Goal: Transaction & Acquisition: Book appointment/travel/reservation

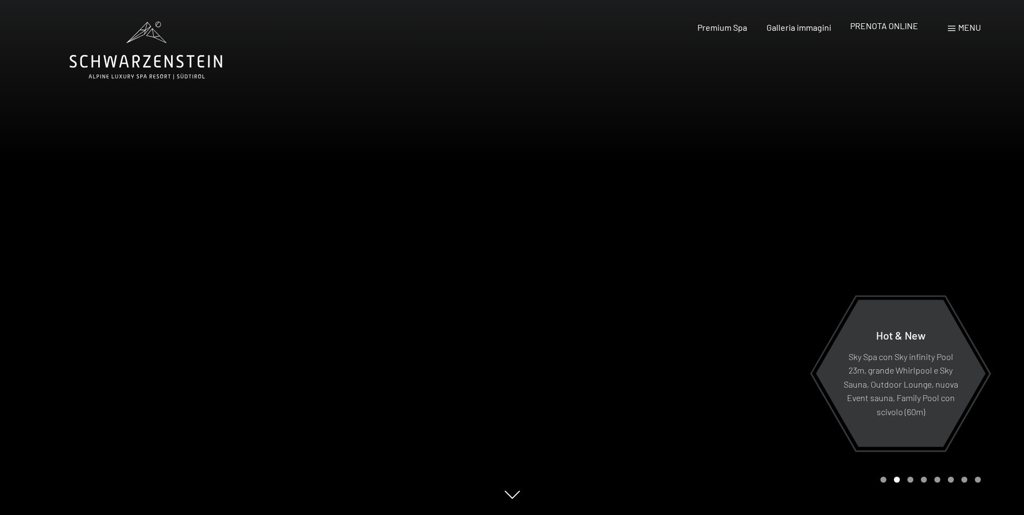
click at [885, 26] on span "PRENOTA ONLINE" at bounding box center [884, 26] width 68 height 10
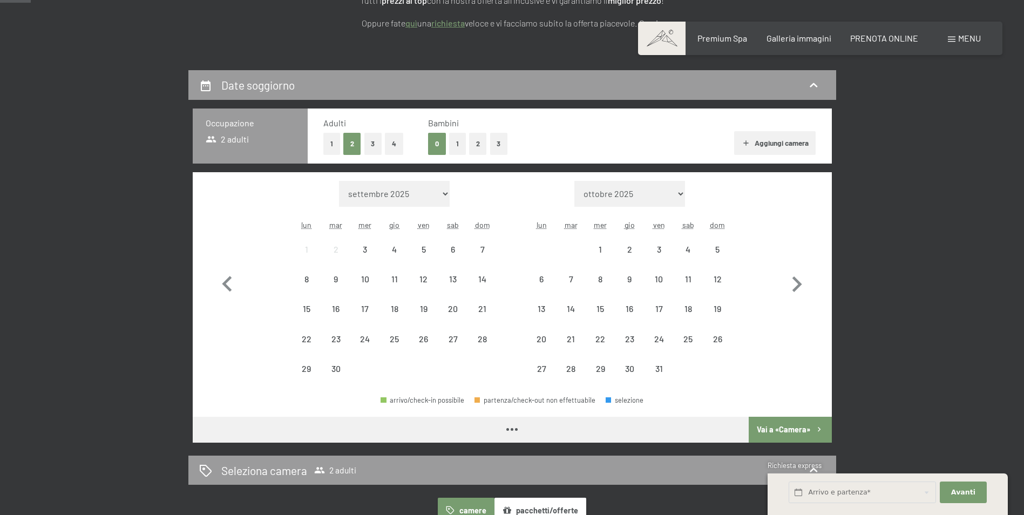
scroll to position [216, 0]
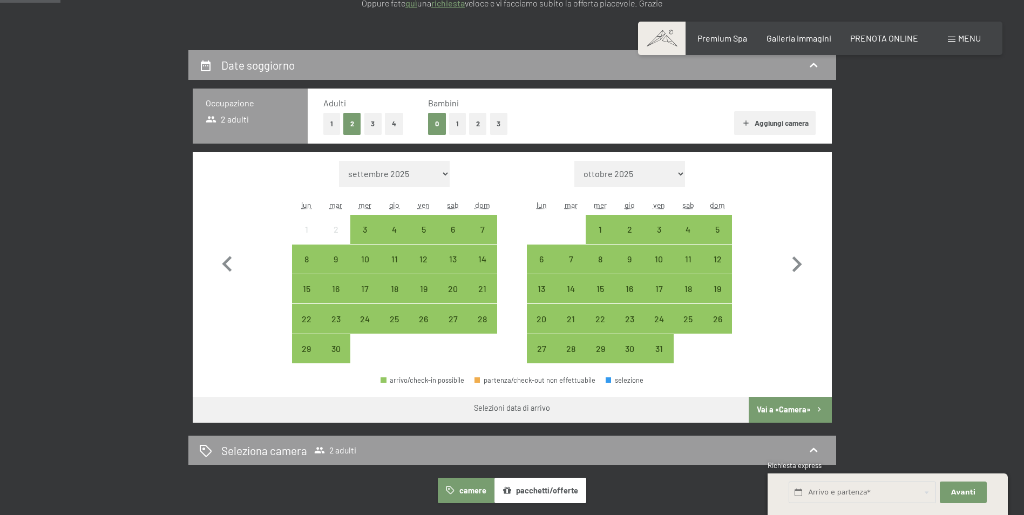
click at [473, 123] on button "2" at bounding box center [478, 124] width 18 height 22
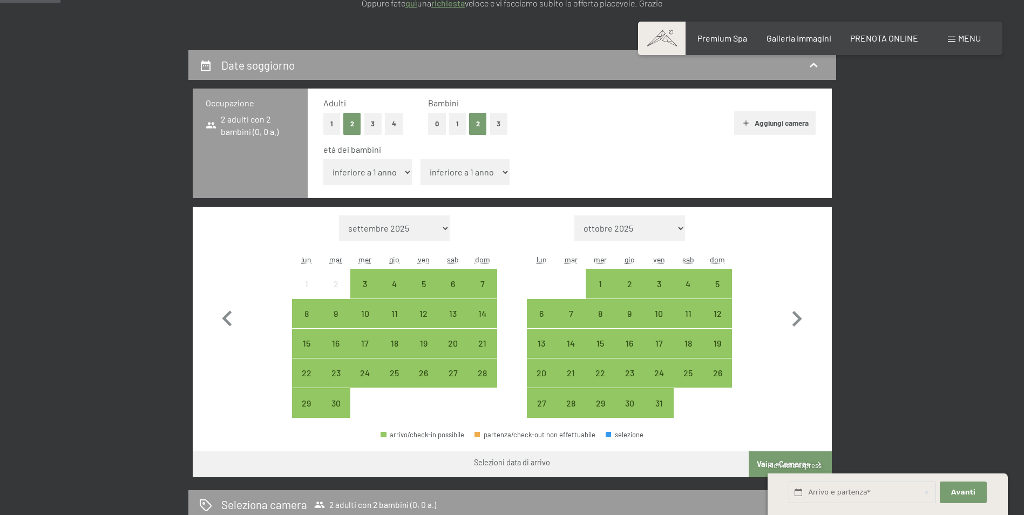
click at [369, 174] on select "inferiore a 1 anno 1 anno 2 anni 3 anni 4 anni 5 anni 6 anni 7 anni 8 anni 9 an…" at bounding box center [367, 172] width 89 height 26
select select "5"
click at [323, 159] on select "inferiore a 1 anno 1 anno 2 anni 3 anni 4 anni 5 anni 6 anni 7 anni 8 anni 9 an…" at bounding box center [367, 172] width 89 height 26
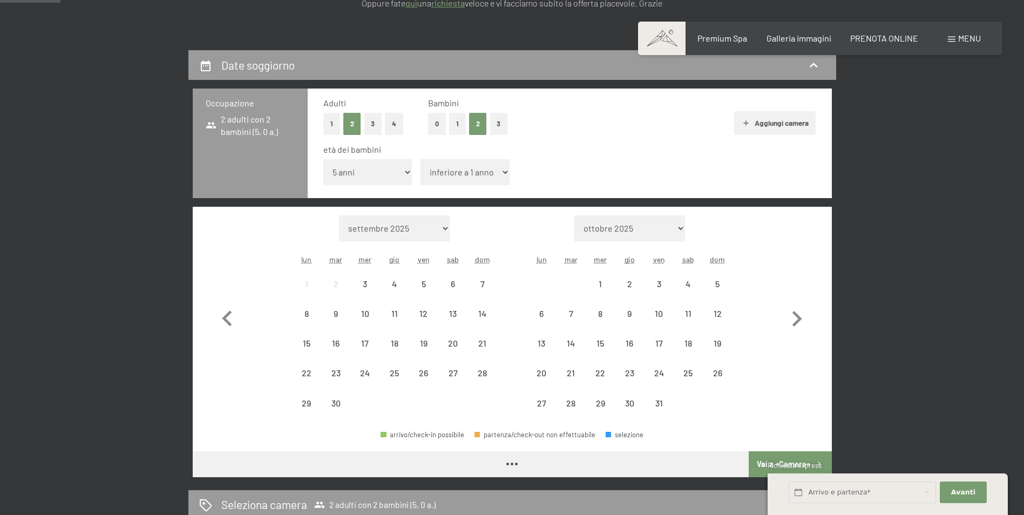
click at [460, 171] on select "inferiore a 1 anno 1 anno 2 anni 3 anni 4 anni 5 anni 6 anni 7 anni 8 anni 9 an…" at bounding box center [464, 172] width 89 height 26
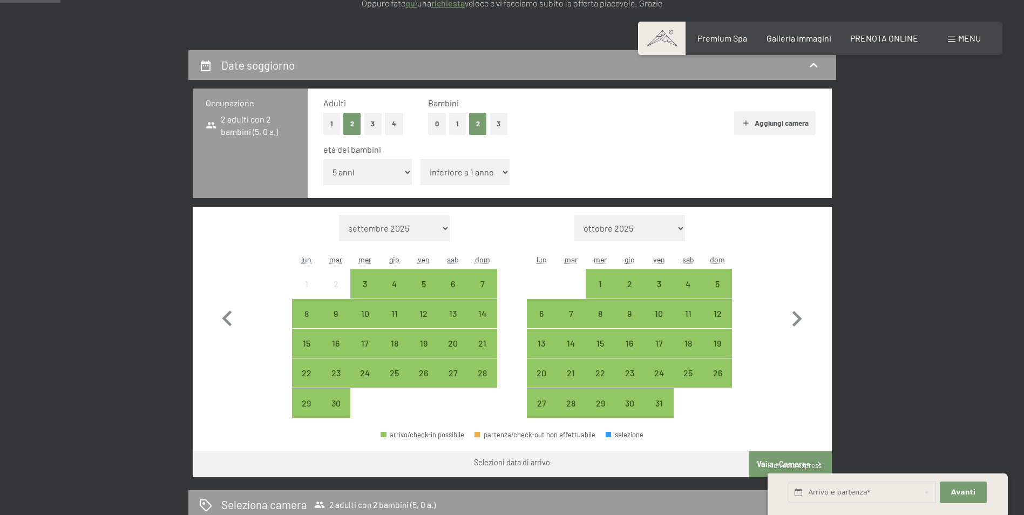
select select "7"
click at [420, 159] on select "inferiore a 1 anno 1 anno 2 anni 3 anni 4 anni 5 anni 6 anni 7 anni 8 anni 9 an…" at bounding box center [464, 172] width 89 height 26
click at [797, 319] on icon "button" at bounding box center [796, 318] width 31 height 31
select select "[DATE]"
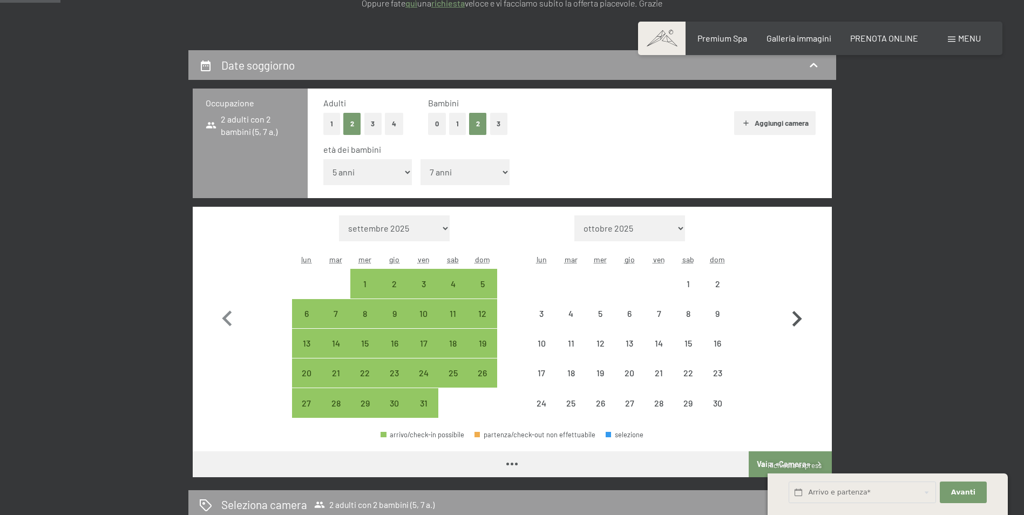
select select "[DATE]"
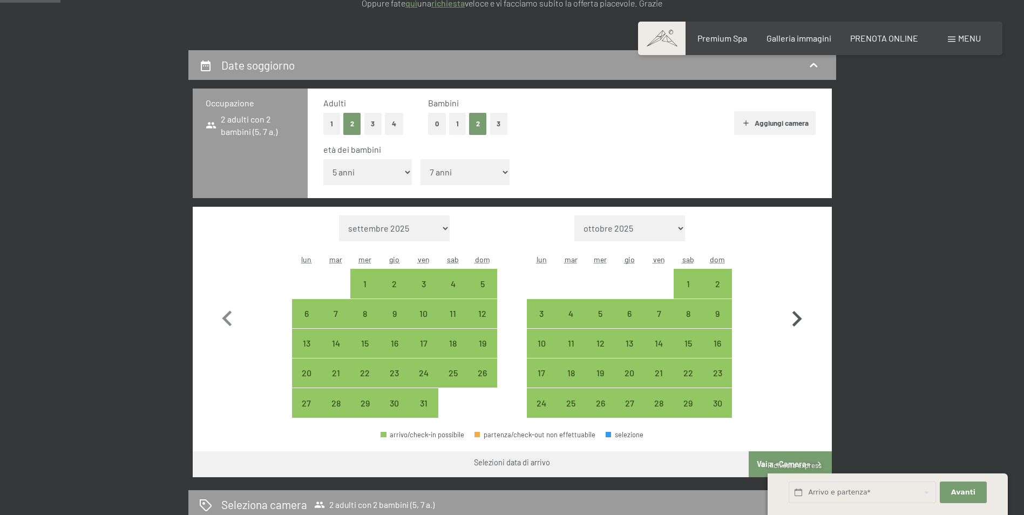
click at [797, 319] on icon "button" at bounding box center [796, 318] width 31 height 31
select select "[DATE]"
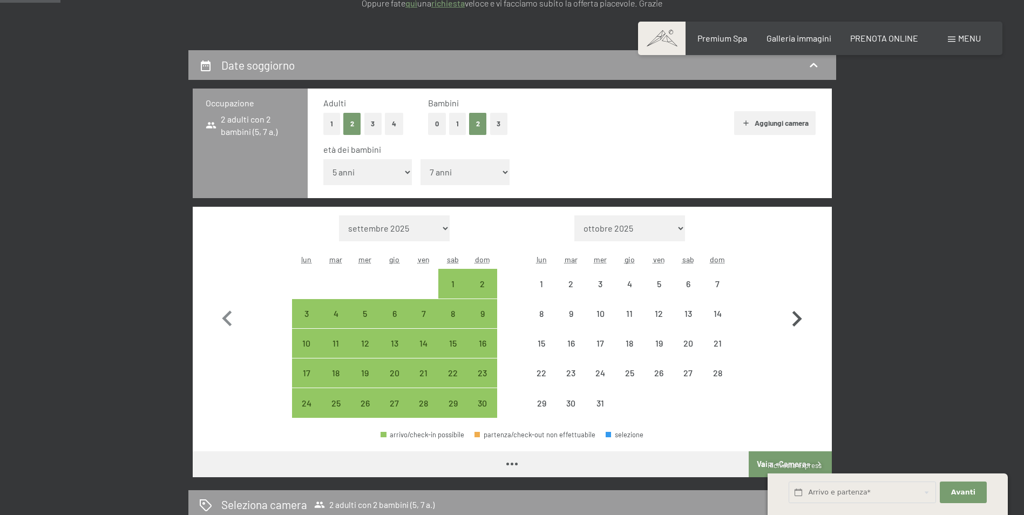
select select "[DATE]"
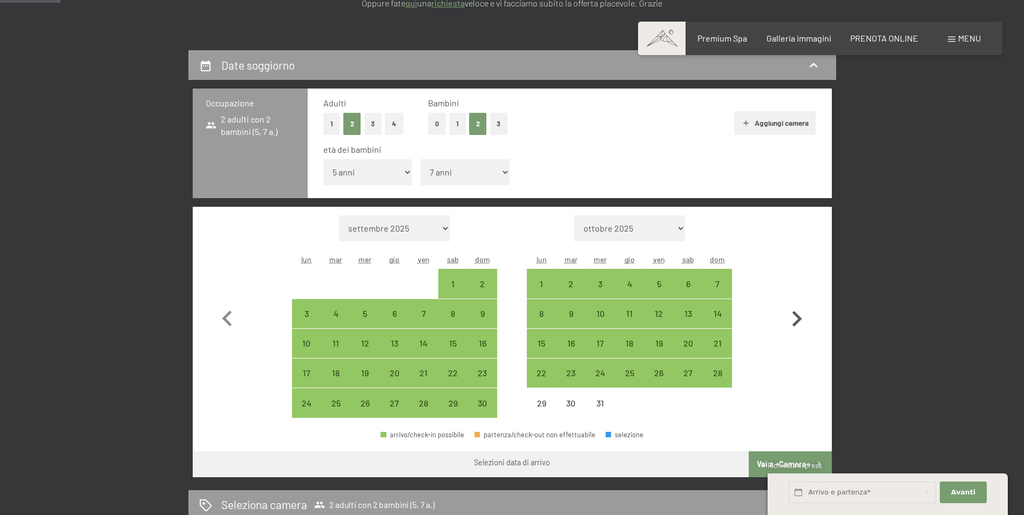
click at [797, 319] on icon "button" at bounding box center [796, 318] width 31 height 31
select select "[DATE]"
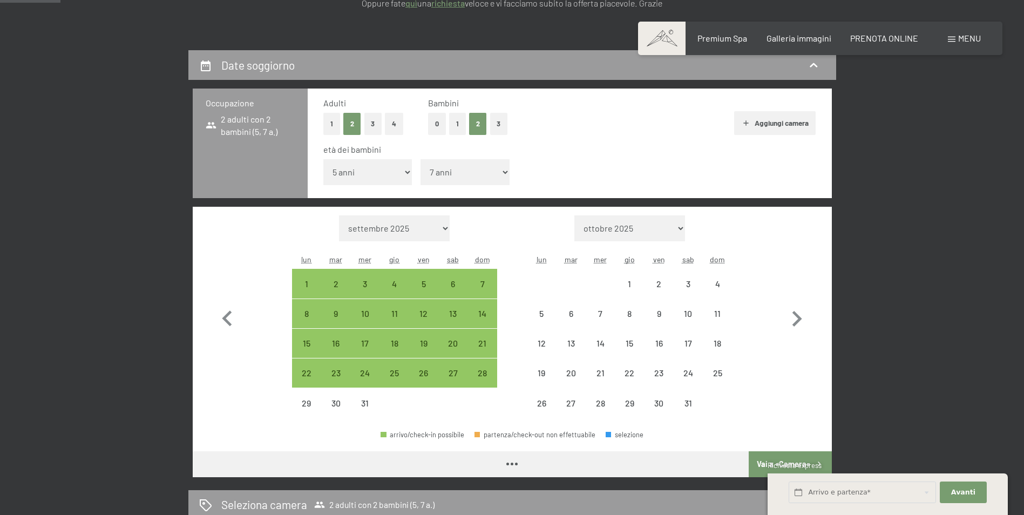
select select "[DATE]"
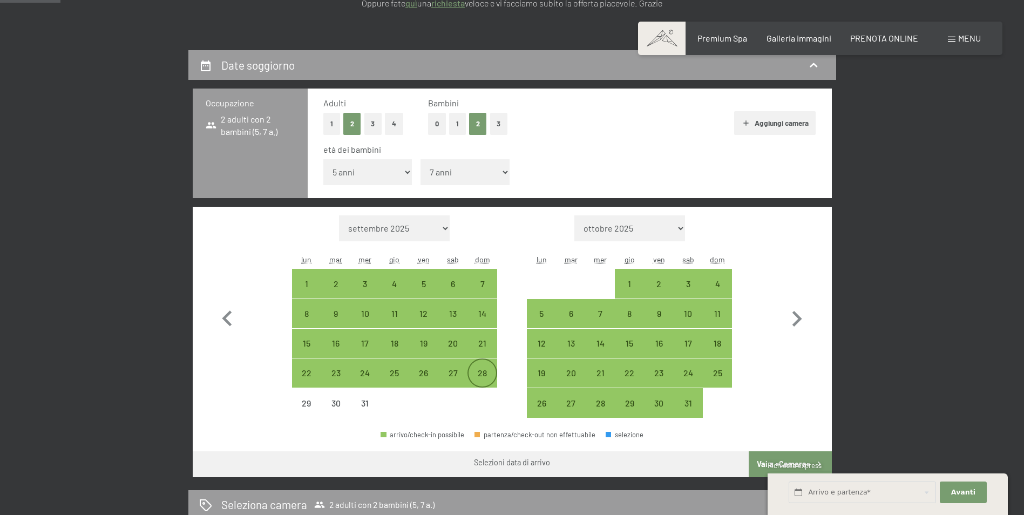
click at [484, 370] on div "28" at bounding box center [481, 382] width 27 height 27
select select "[DATE]"
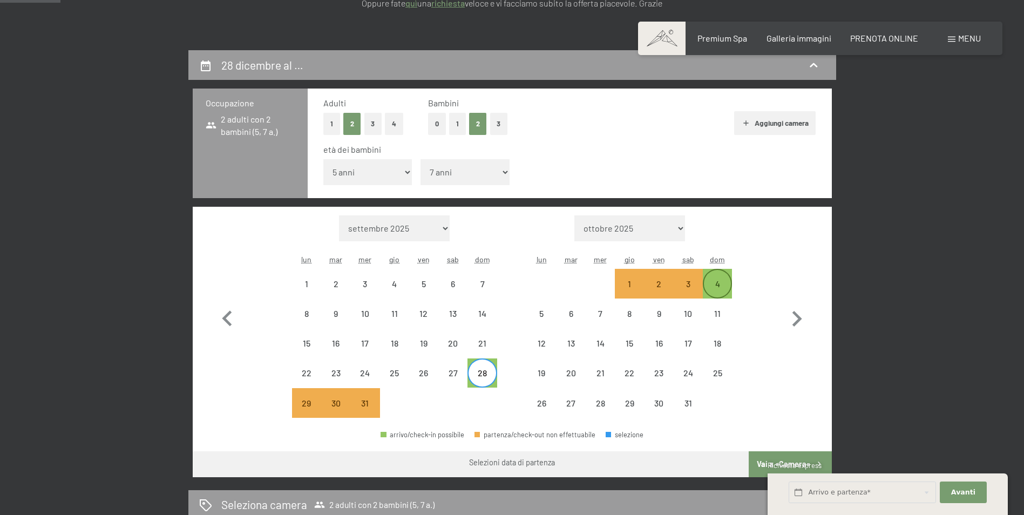
click at [722, 286] on div "4" at bounding box center [717, 293] width 27 height 27
select select "[DATE]"
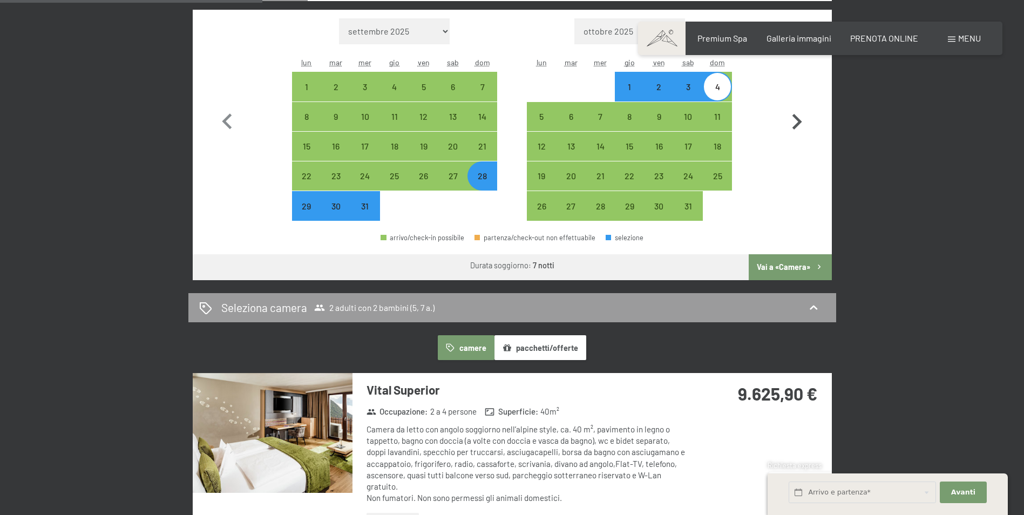
scroll to position [432, 0]
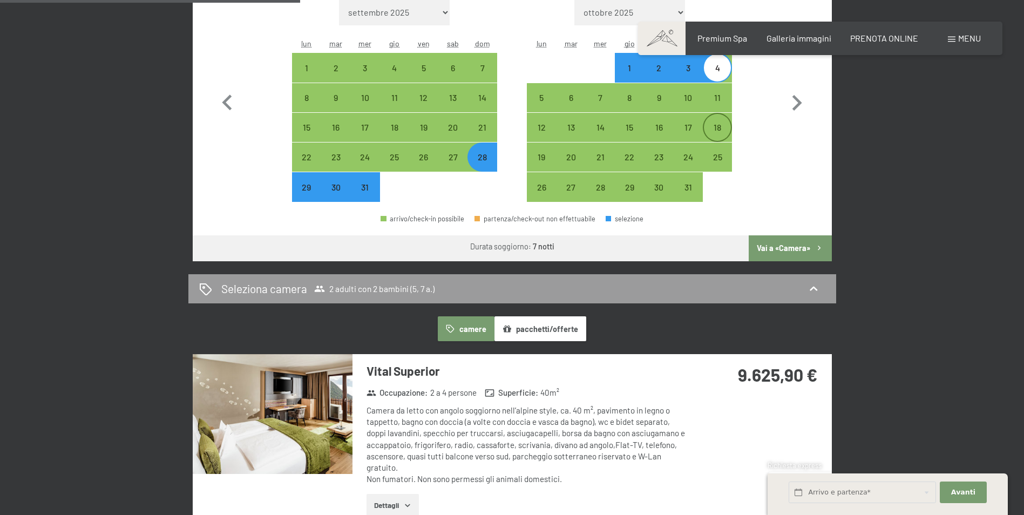
click at [716, 130] on div "18" at bounding box center [717, 136] width 27 height 27
select select "[DATE]"
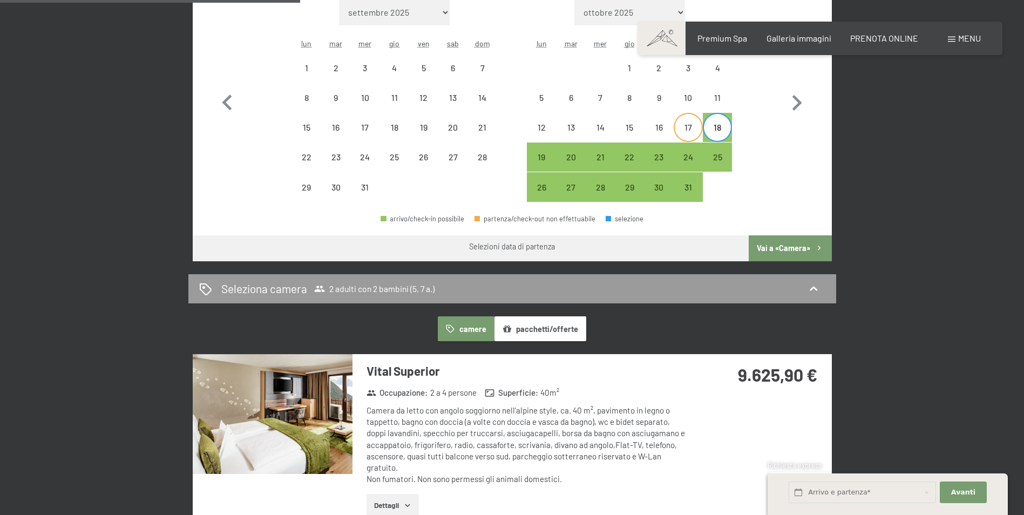
click at [684, 130] on div "17" at bounding box center [688, 136] width 27 height 27
select select "[DATE]"
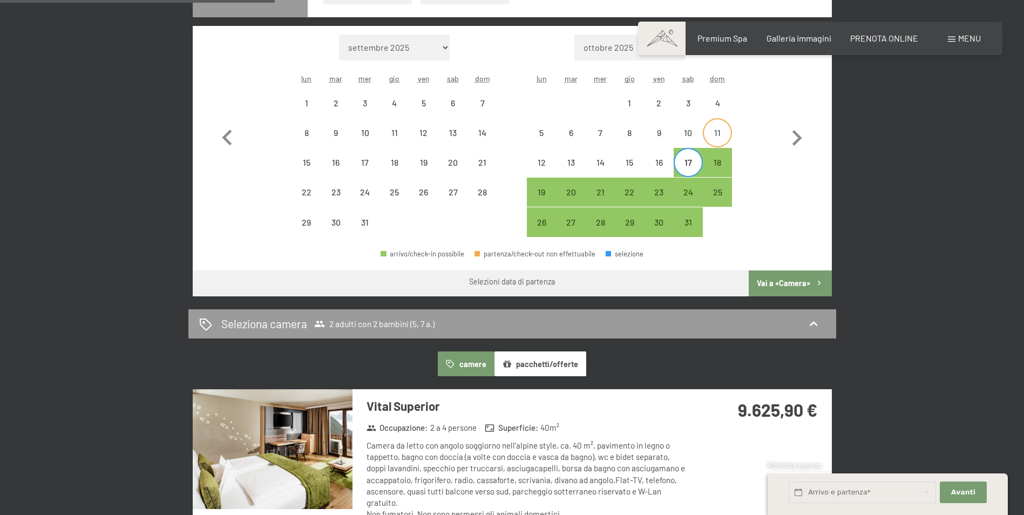
scroll to position [378, 0]
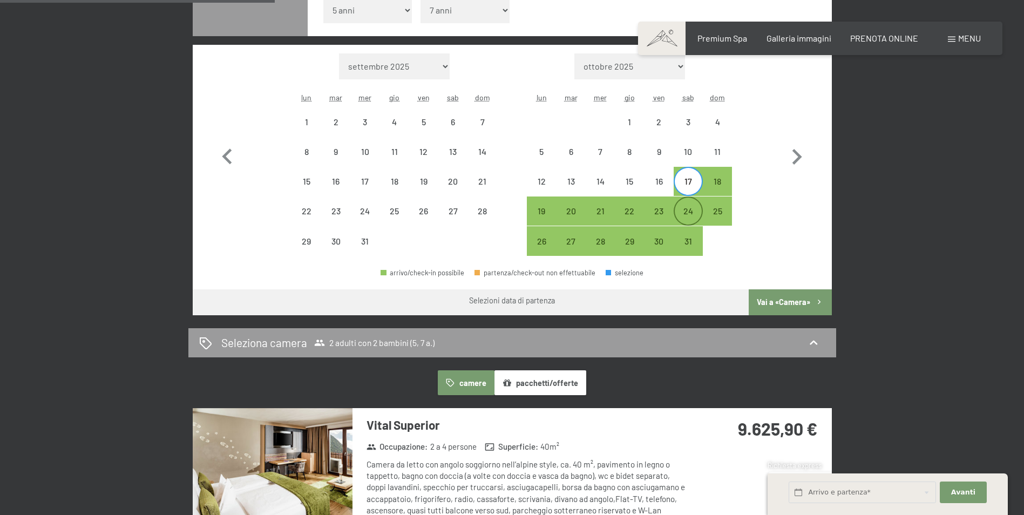
click at [689, 211] on div "24" at bounding box center [688, 220] width 27 height 27
select select "[DATE]"
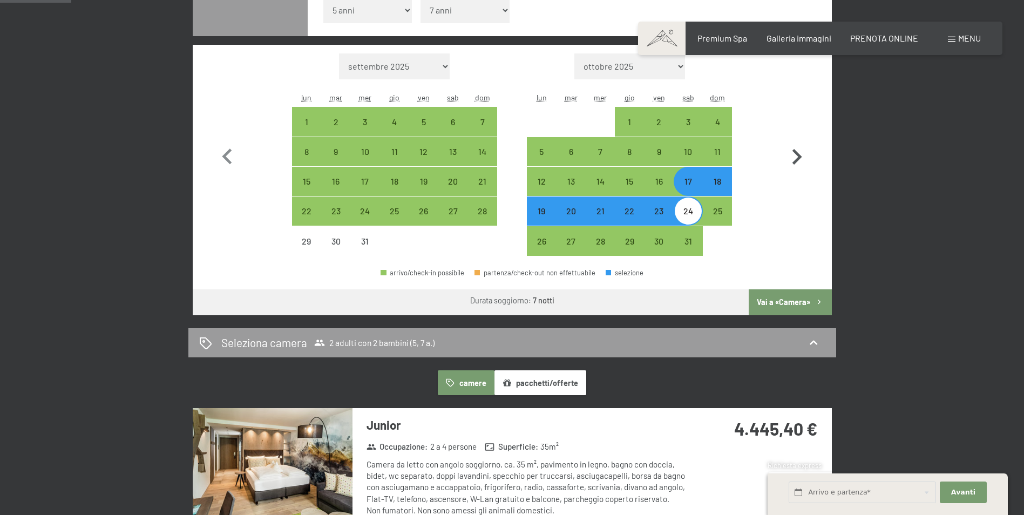
click at [795, 152] on icon "button" at bounding box center [797, 157] width 10 height 16
select select "[DATE]"
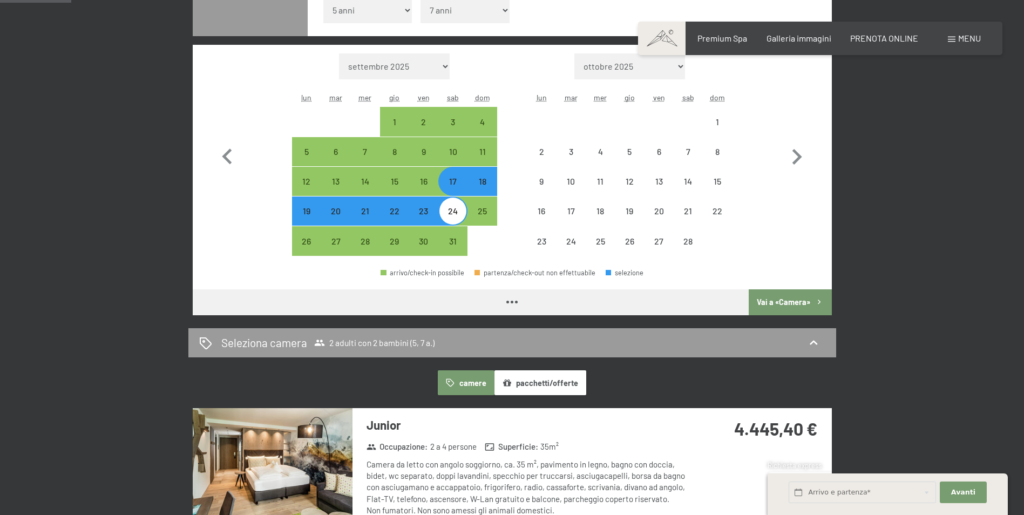
select select "[DATE]"
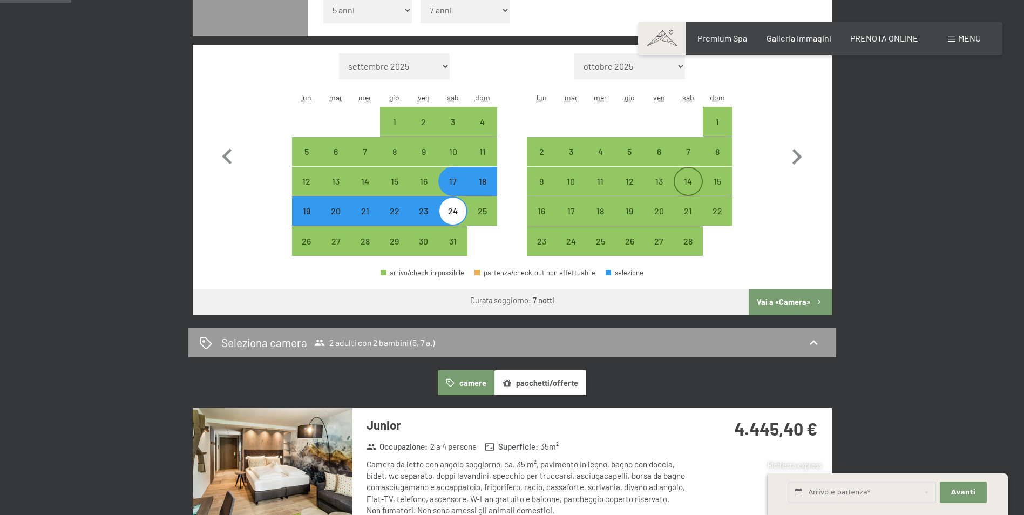
click at [689, 182] on div "14" at bounding box center [688, 190] width 27 height 27
select select "[DATE]"
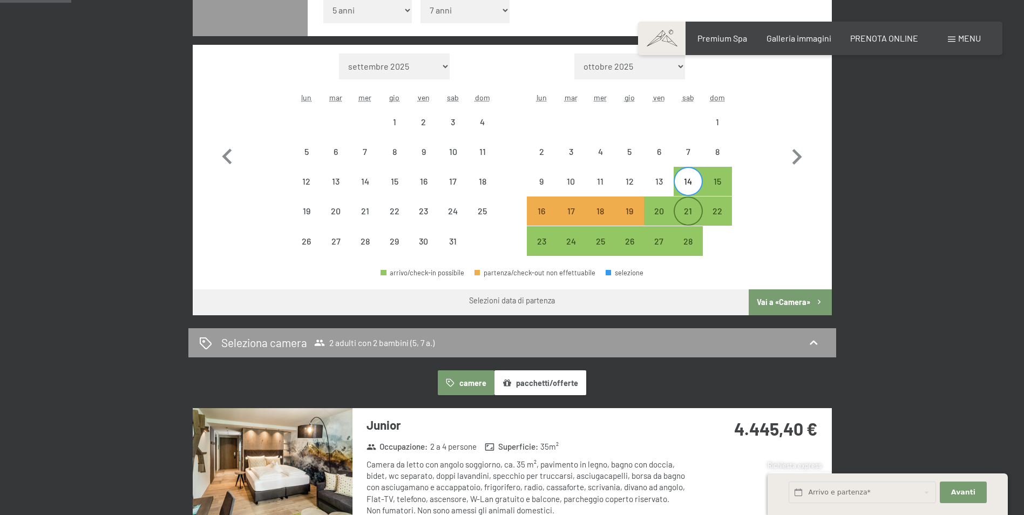
click at [688, 208] on div "21" at bounding box center [688, 220] width 27 height 27
select select "[DATE]"
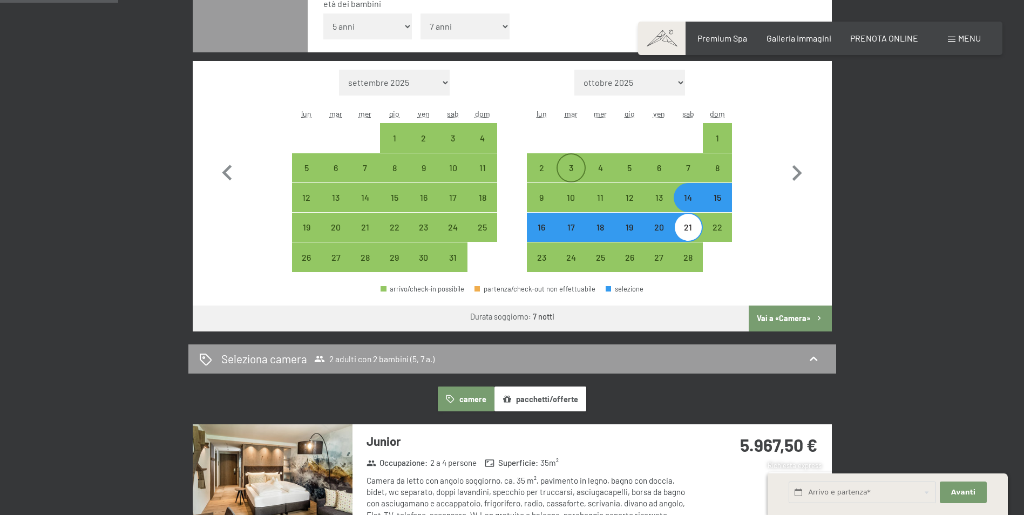
scroll to position [324, 0]
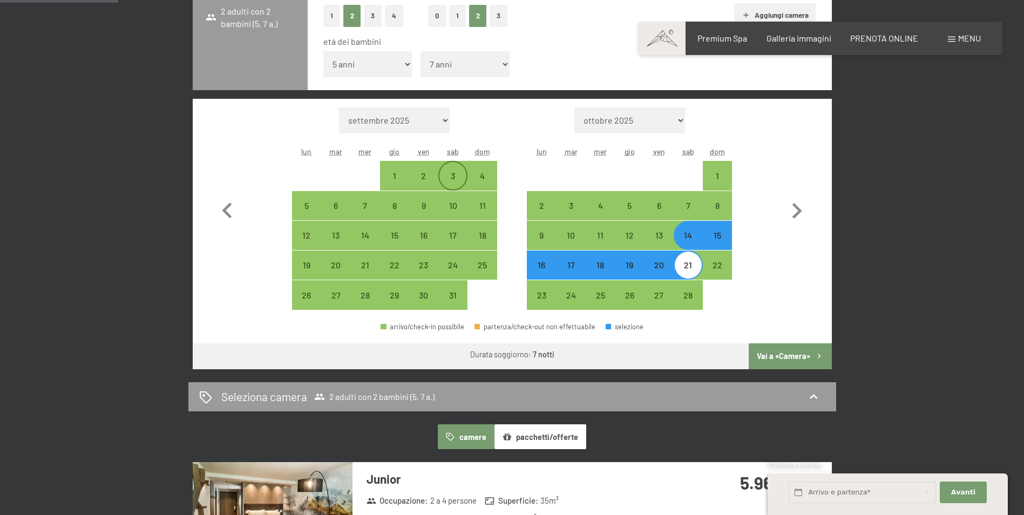
click at [452, 181] on div "3" at bounding box center [452, 185] width 27 height 27
select select "[DATE]"
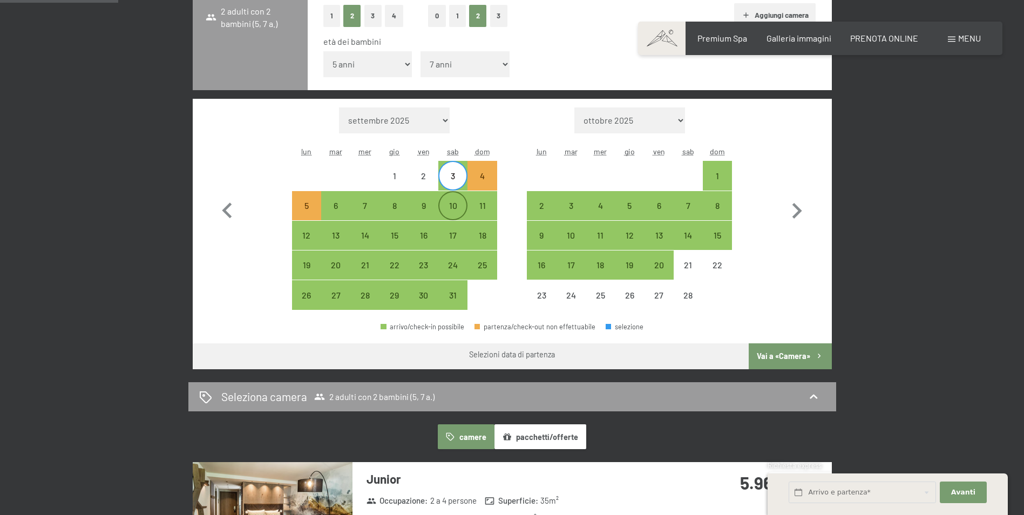
click at [455, 207] on div "10" at bounding box center [452, 214] width 27 height 27
select select "[DATE]"
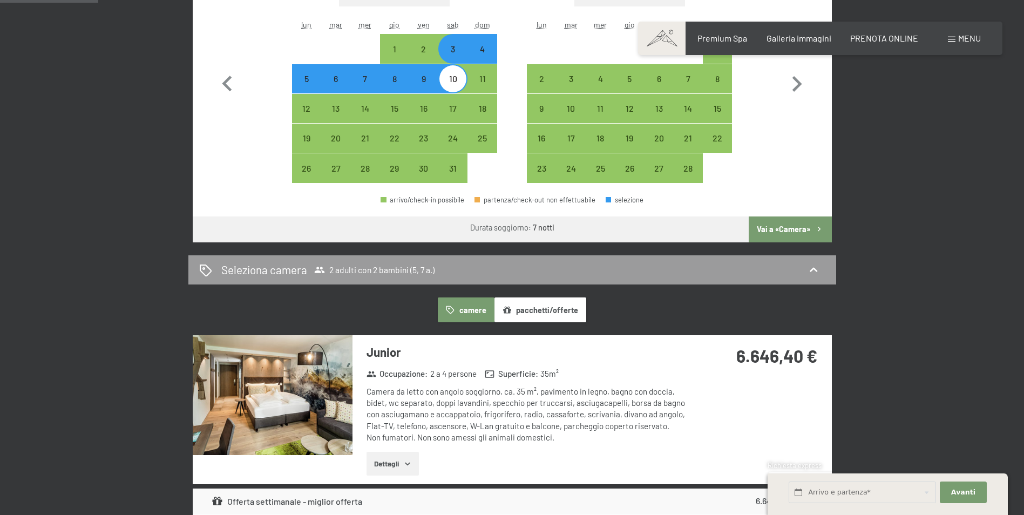
scroll to position [432, 0]
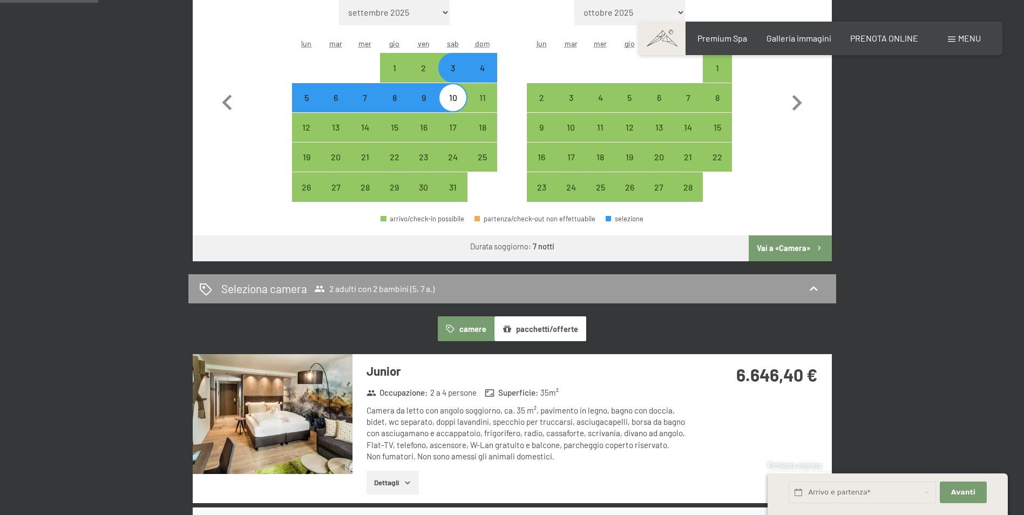
click at [481, 72] on div "4" at bounding box center [481, 77] width 27 height 27
select select "[DATE]"
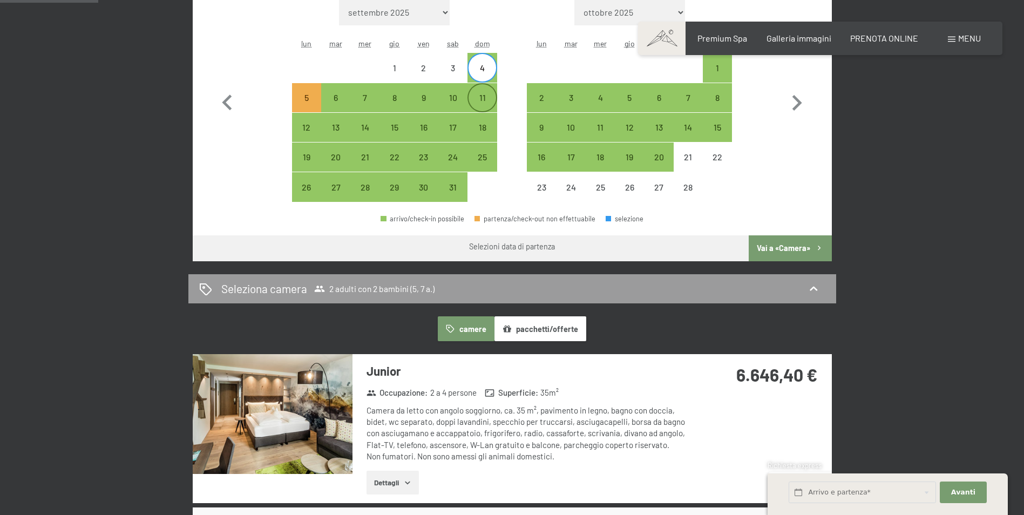
click at [486, 107] on div "11" at bounding box center [481, 106] width 27 height 27
select select "[DATE]"
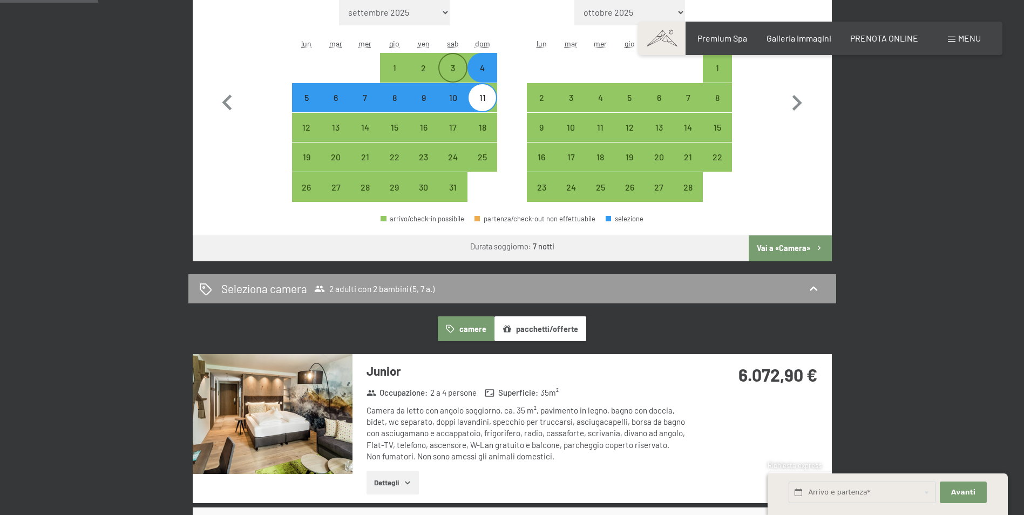
click at [459, 76] on div "3" at bounding box center [452, 77] width 27 height 27
select select "[DATE]"
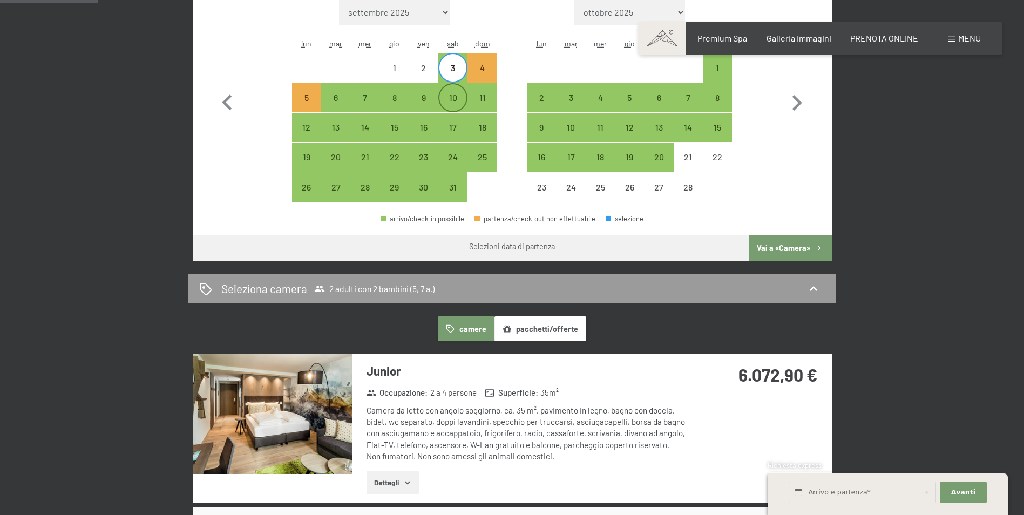
click at [459, 99] on div "10" at bounding box center [452, 106] width 27 height 27
select select "[DATE]"
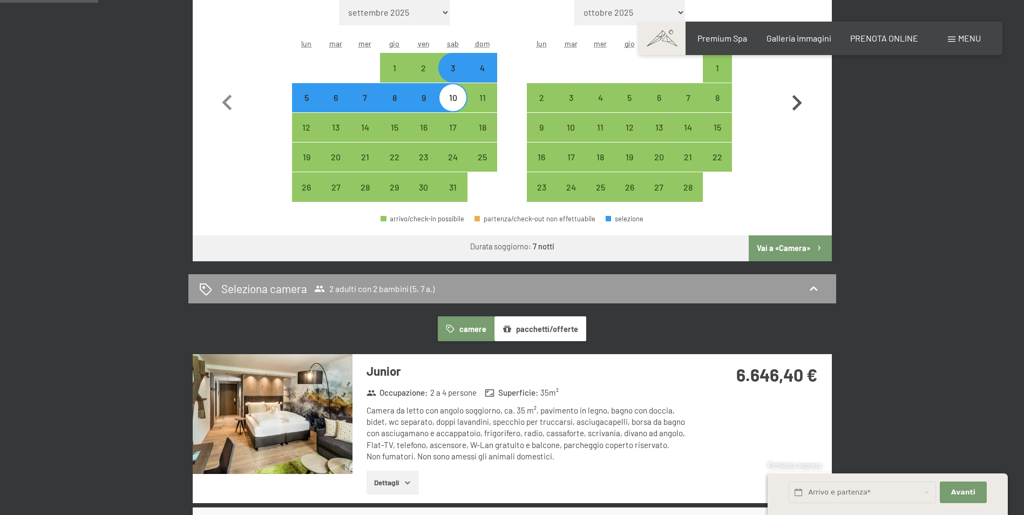
click at [787, 101] on icon "button" at bounding box center [796, 102] width 31 height 31
select select "[DATE]"
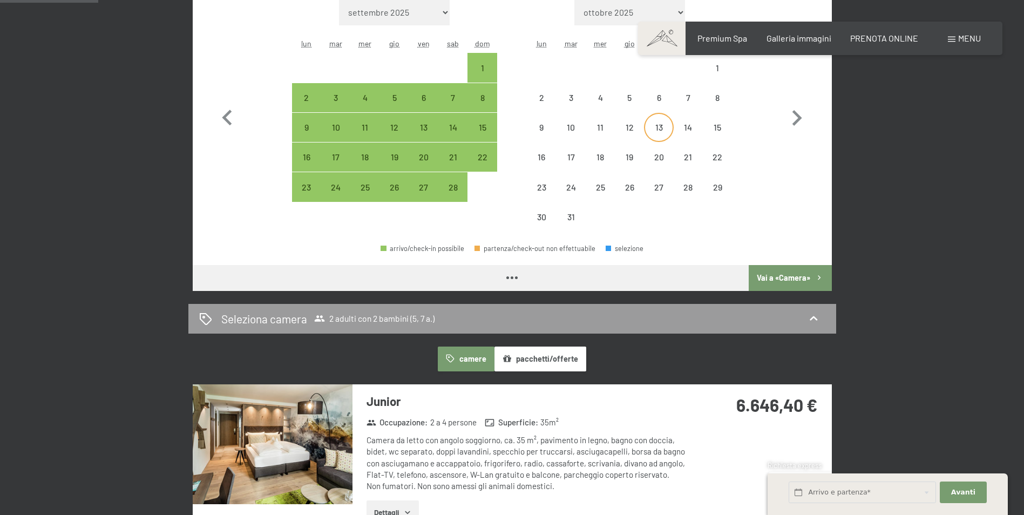
select select "[DATE]"
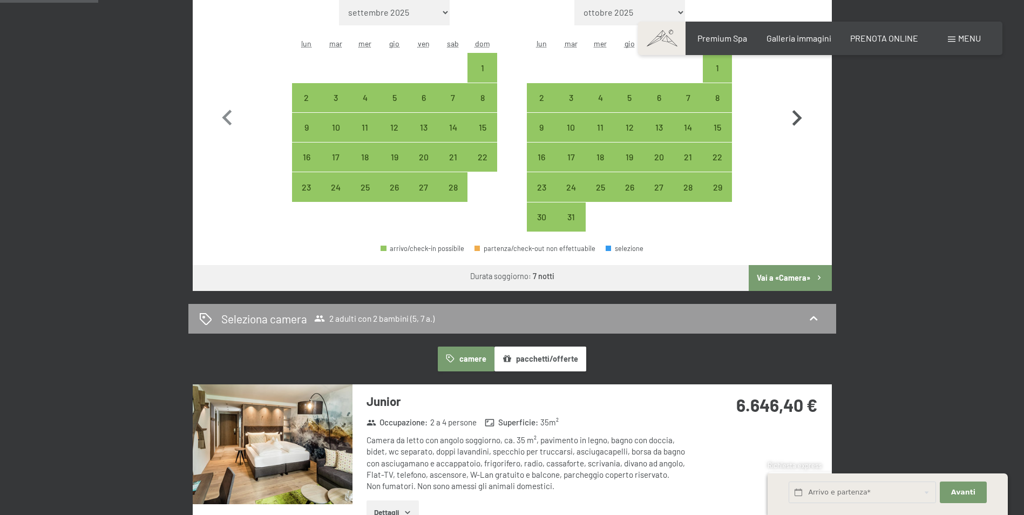
click at [793, 116] on icon "button" at bounding box center [796, 118] width 31 height 31
select select "[DATE]"
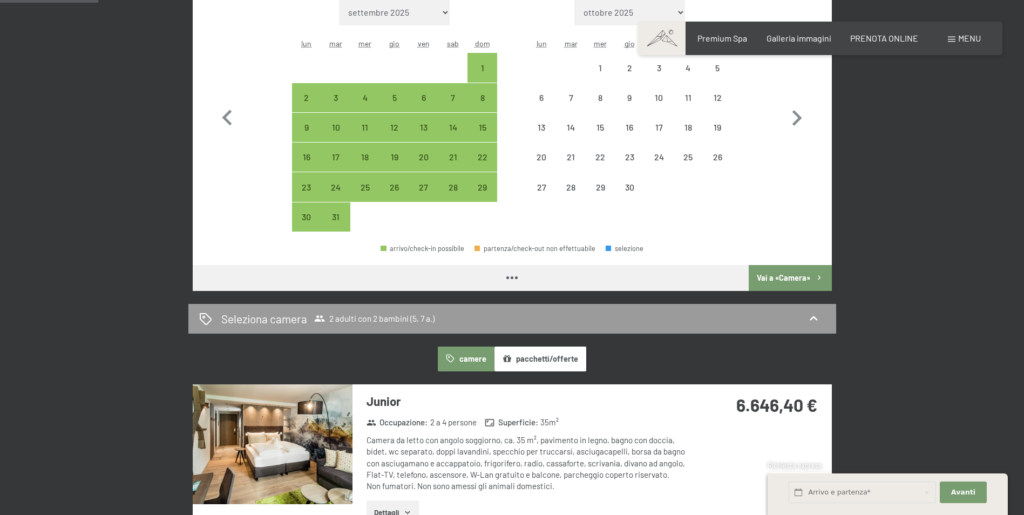
select select "[DATE]"
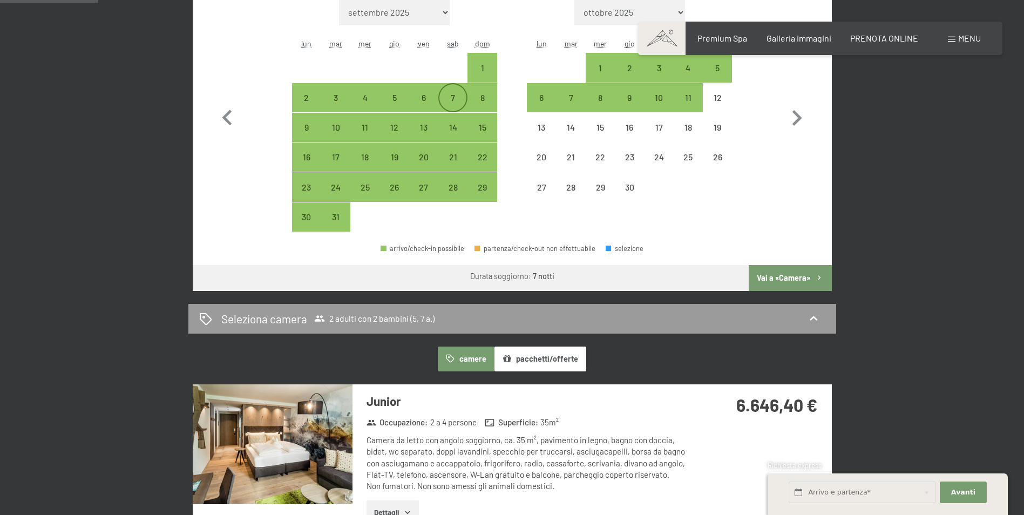
click at [448, 100] on div "7" at bounding box center [452, 106] width 27 height 27
select select "[DATE]"
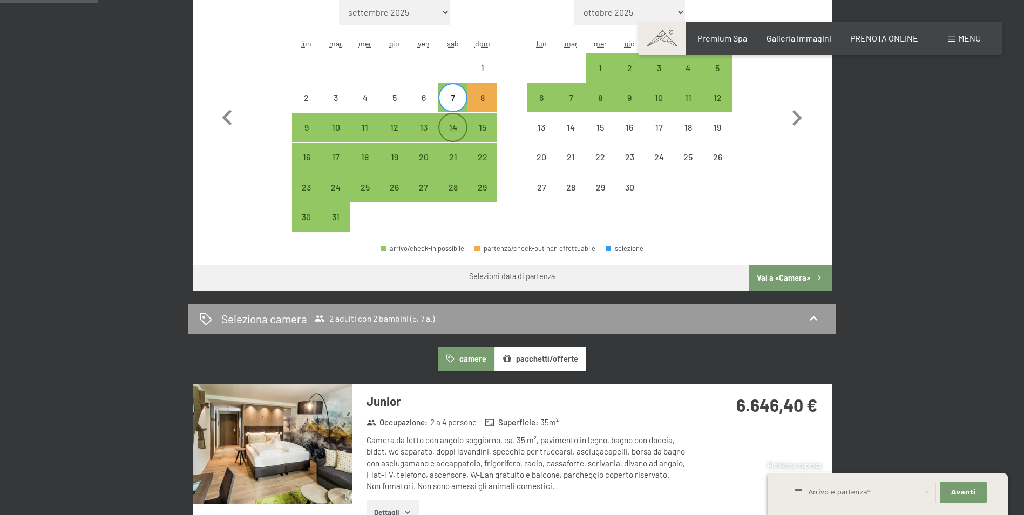
click at [456, 123] on div "14" at bounding box center [452, 136] width 27 height 27
select select "[DATE]"
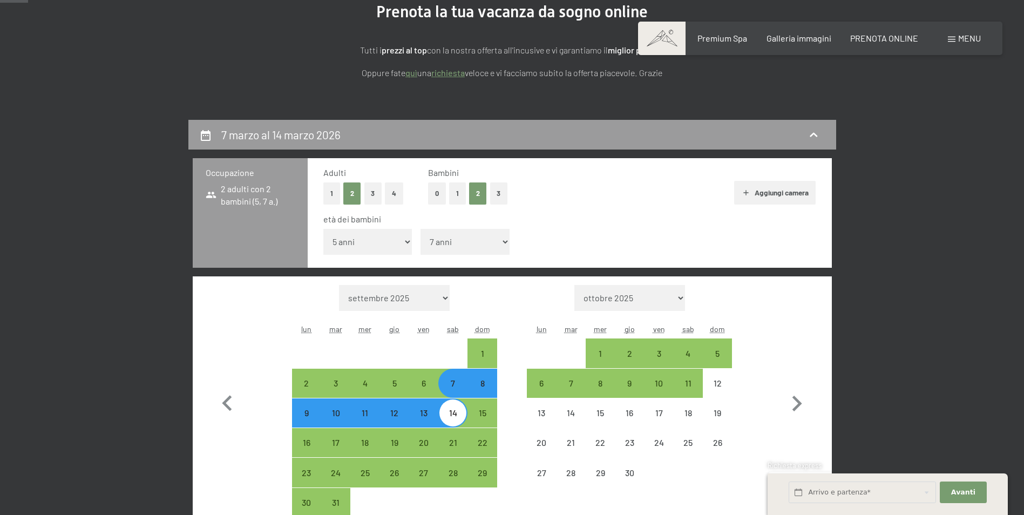
scroll to position [162, 0]
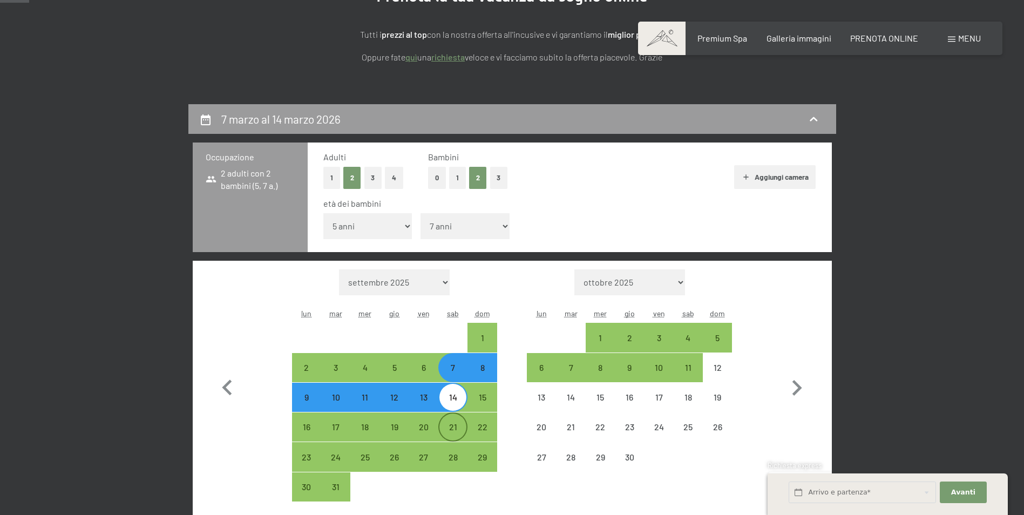
click at [455, 427] on div "21" at bounding box center [452, 436] width 27 height 27
select select "[DATE]"
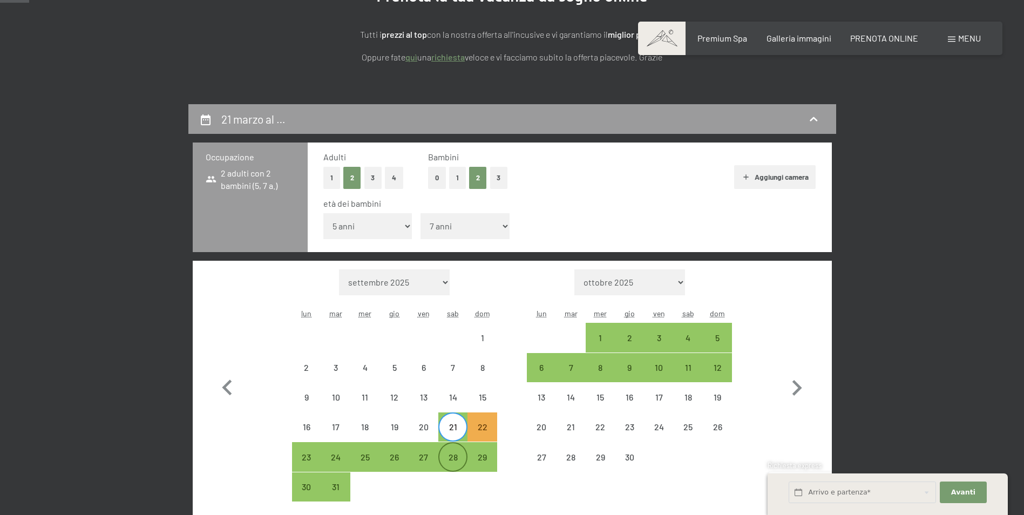
click at [456, 459] on div "28" at bounding box center [452, 466] width 27 height 27
select select "[DATE]"
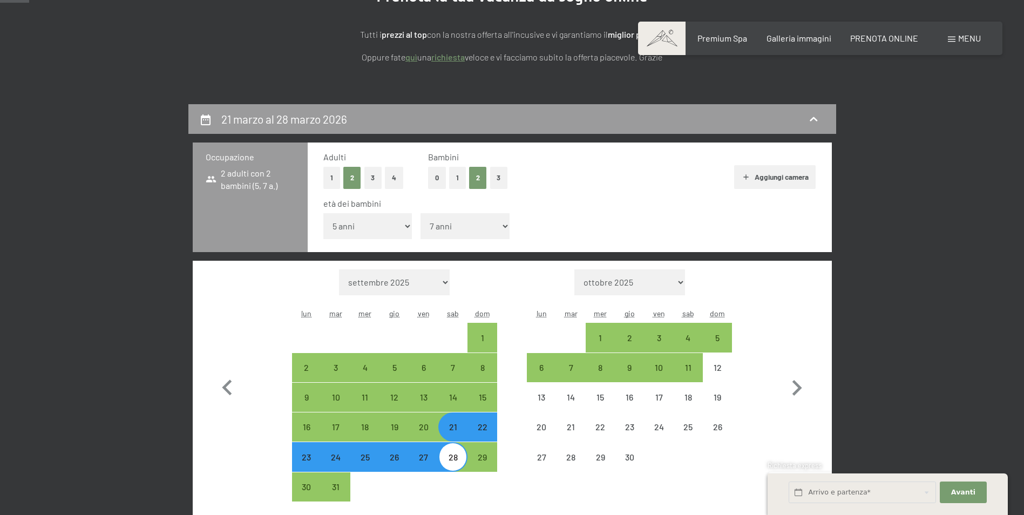
click at [408, 282] on select "settembre 2025 ottobre 2025 novembre 2025 dicembre 2025 gennaio 2026 febbraio 2…" at bounding box center [394, 282] width 111 height 26
select select "[DATE]"
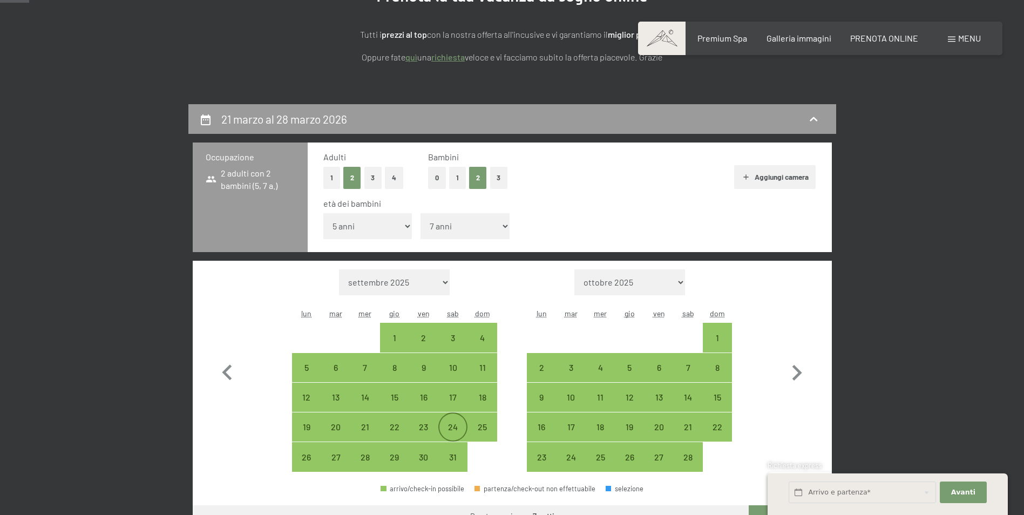
click at [451, 428] on div "24" at bounding box center [452, 436] width 27 height 27
select select "[DATE]"
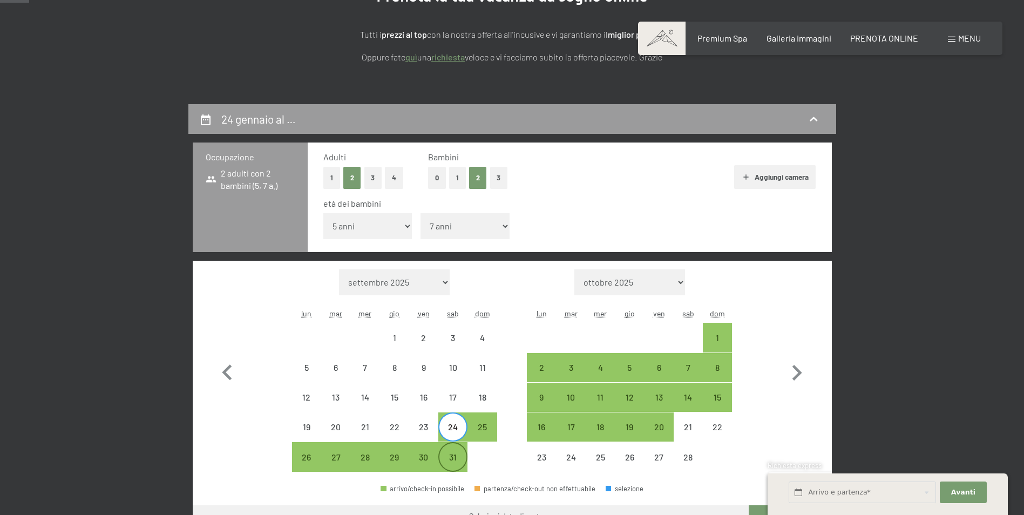
click at [455, 460] on div "31" at bounding box center [452, 466] width 27 height 27
select select "[DATE]"
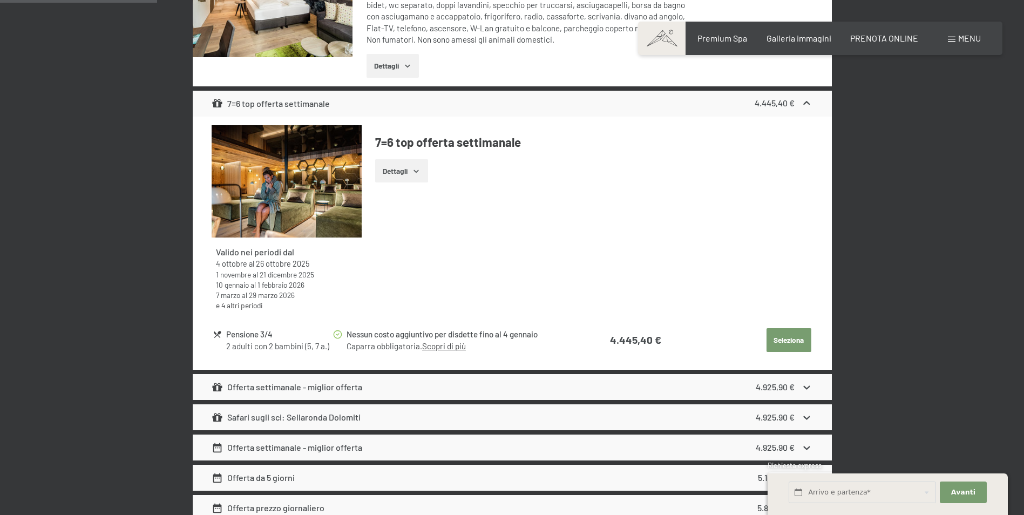
scroll to position [863, 0]
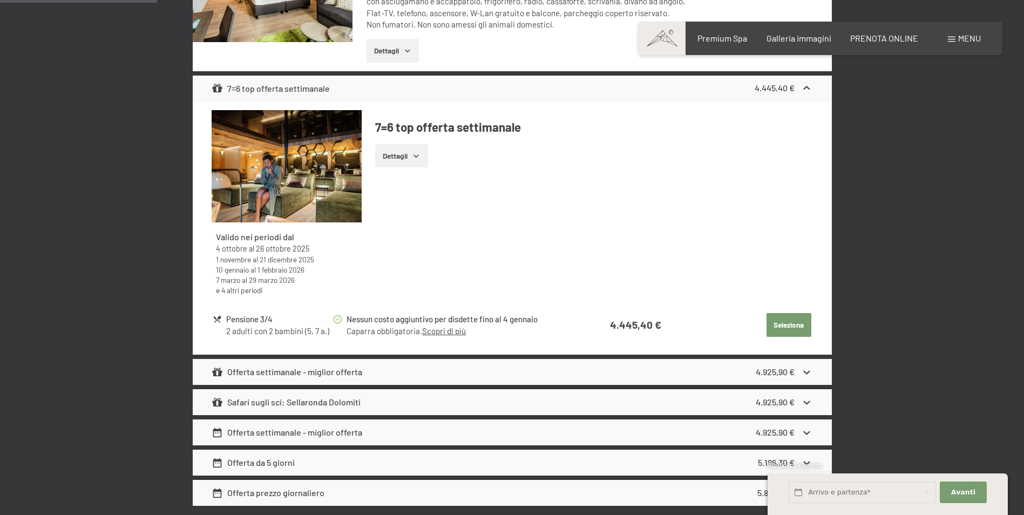
click at [447, 331] on link "Scopri di più" at bounding box center [444, 331] width 44 height 10
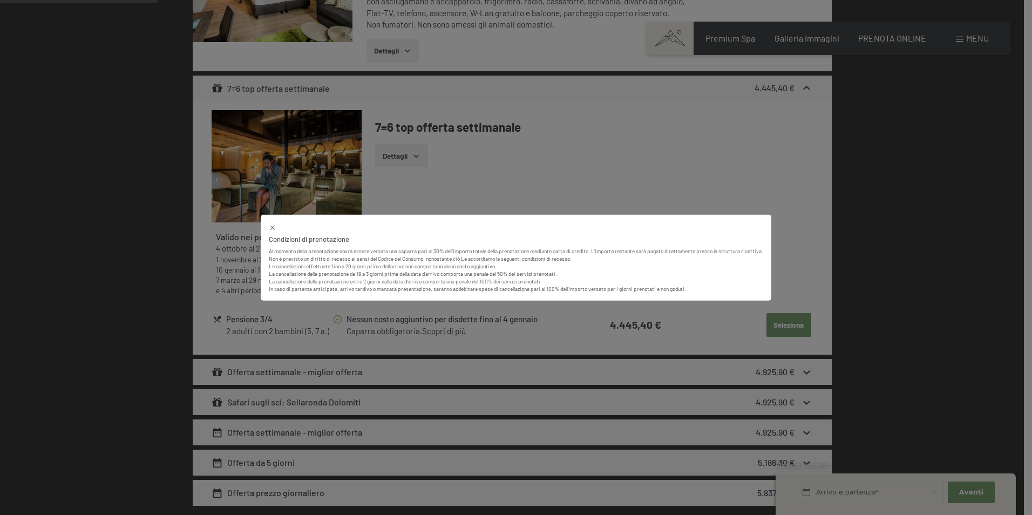
click at [609, 202] on div "Condizioni di prenotazione Al momento della prenotazione dovrà essere versata u…" at bounding box center [516, 257] width 1032 height 515
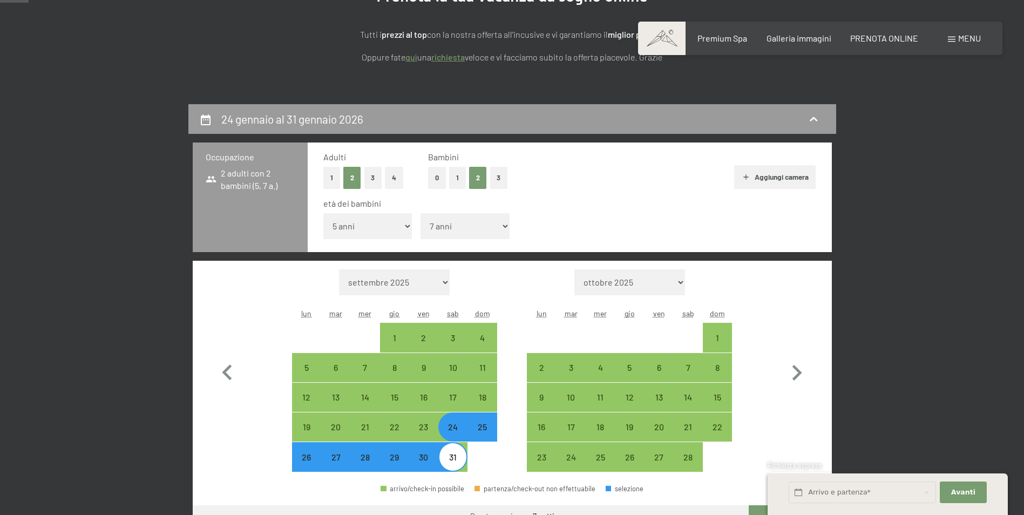
scroll to position [0, 0]
